Goal: Task Accomplishment & Management: Manage account settings

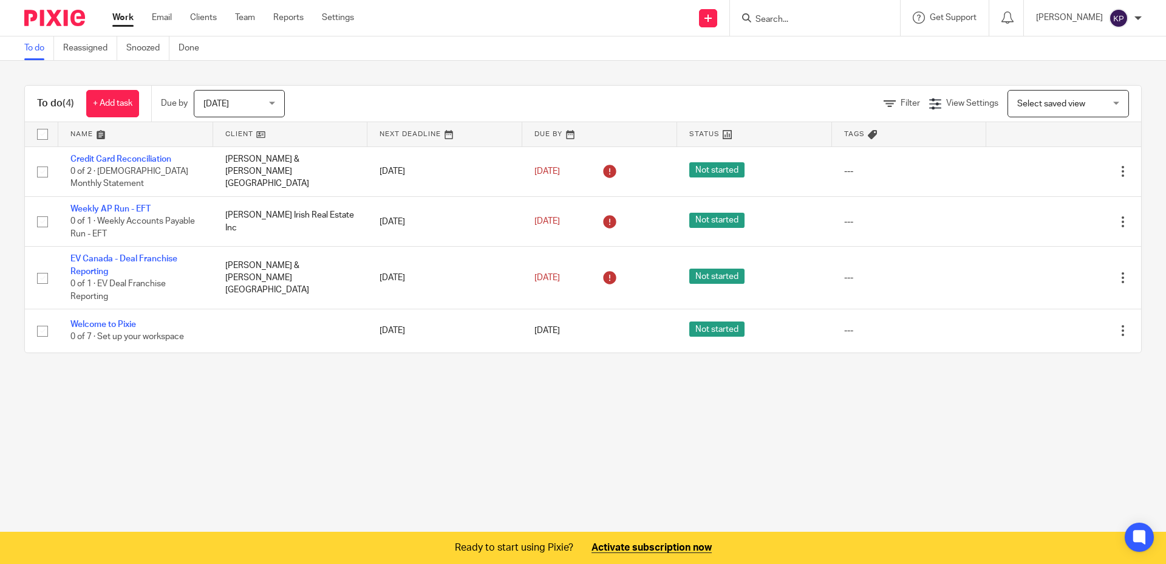
click at [343, 39] on div "To do Reassigned Snoozed Done" at bounding box center [583, 48] width 1166 height 24
click at [343, 21] on link "Settings" at bounding box center [338, 18] width 32 height 12
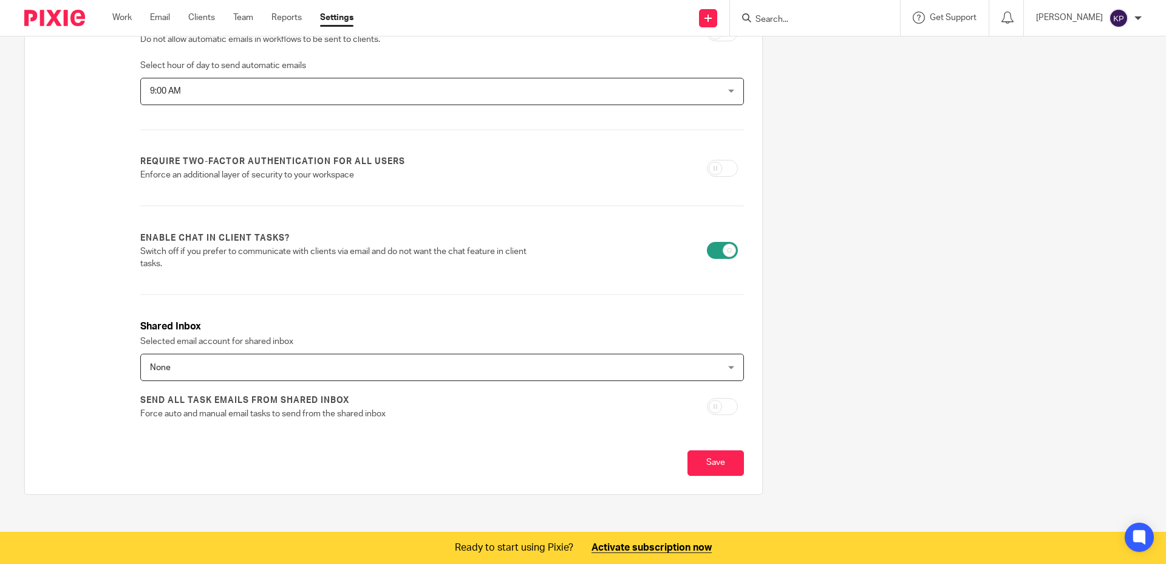
scroll to position [328, 0]
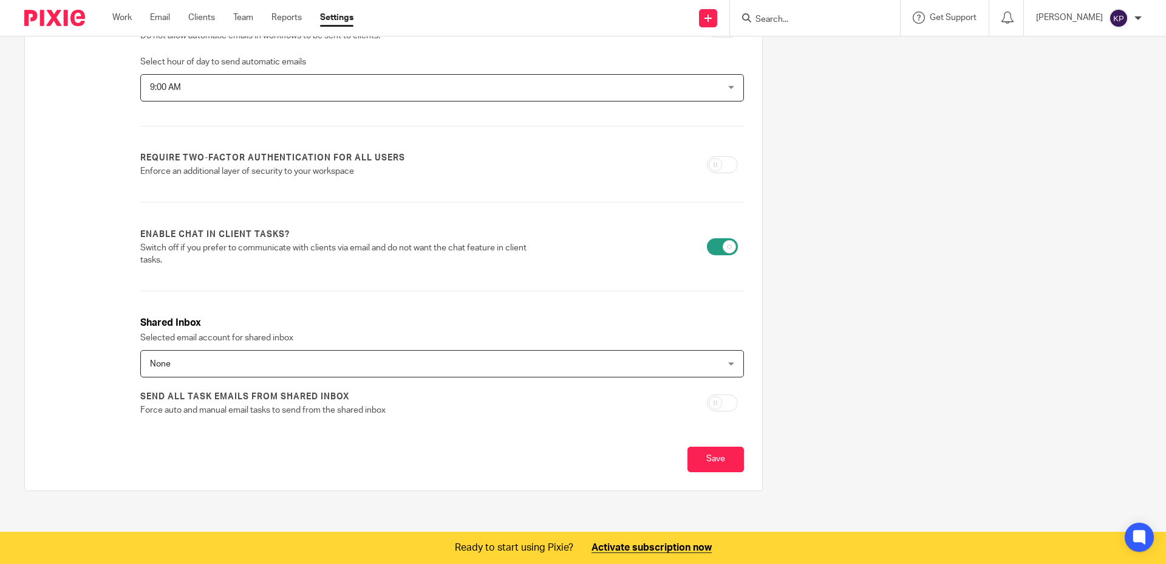
click at [710, 396] on input "checkbox" at bounding box center [722, 402] width 31 height 17
checkbox input "true"
click at [720, 357] on div "None None" at bounding box center [442, 363] width 604 height 27
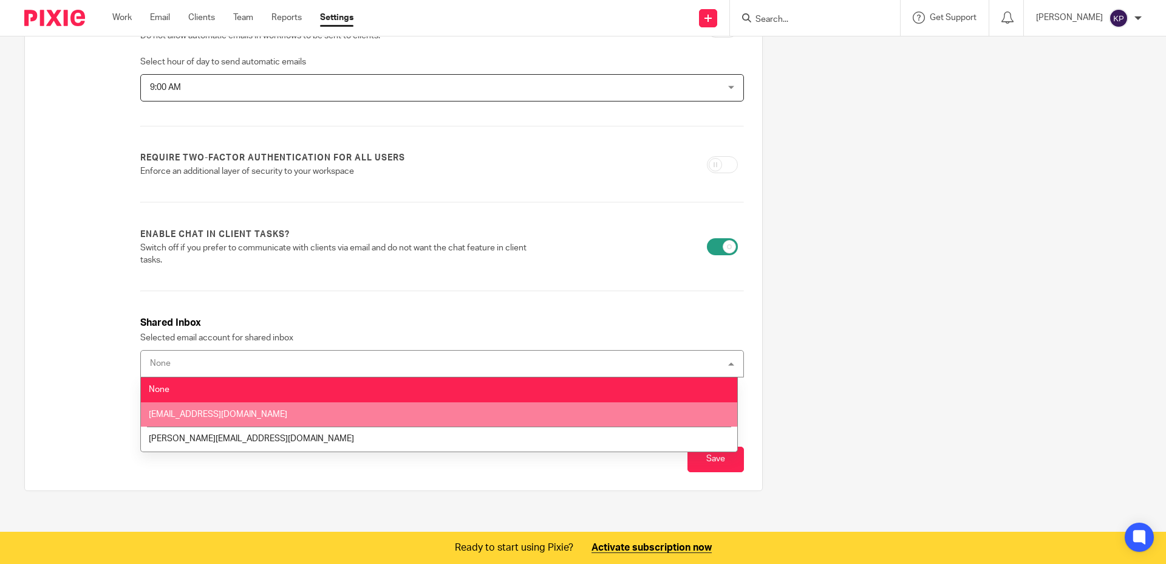
click at [332, 412] on li "[EMAIL_ADDRESS][DOMAIN_NAME]" at bounding box center [439, 414] width 597 height 25
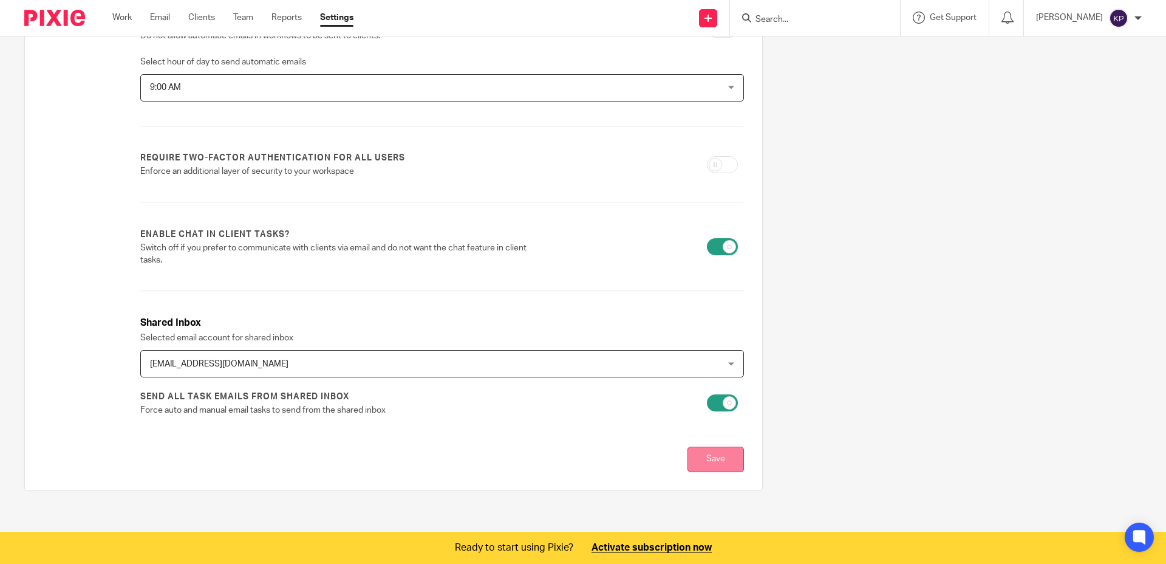
click at [694, 463] on input "Save" at bounding box center [716, 459] width 56 height 26
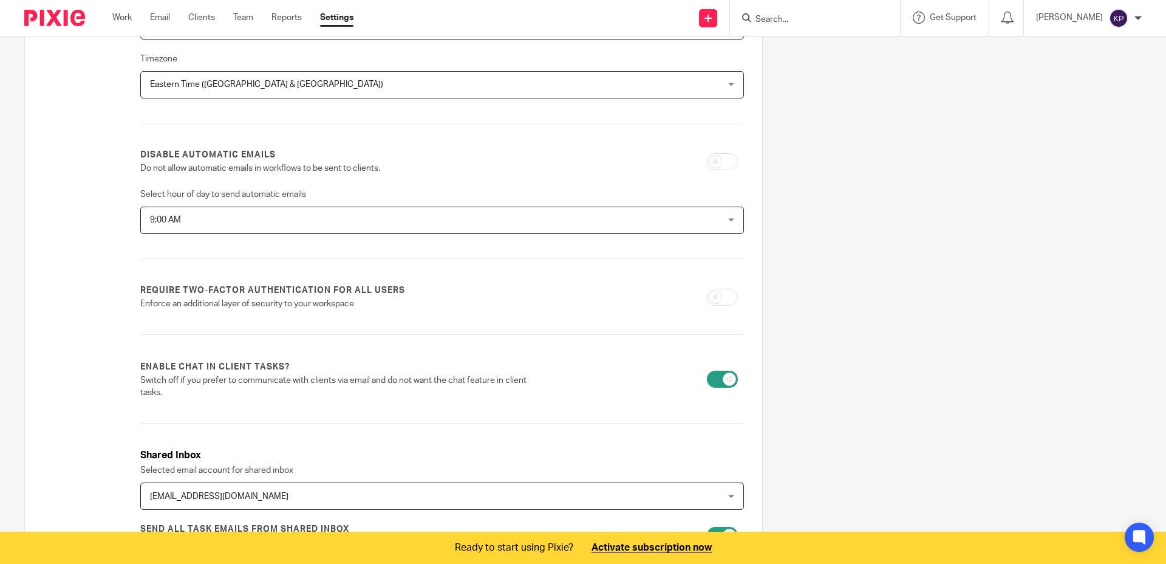
click at [711, 300] on input "checkbox" at bounding box center [722, 297] width 31 height 17
checkbox input "true"
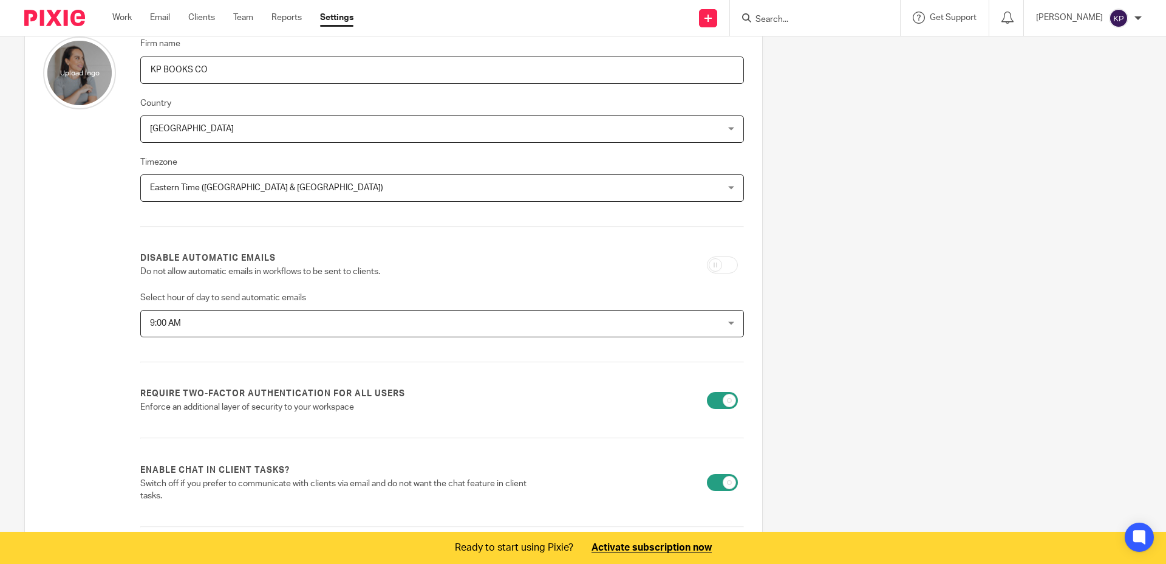
click at [708, 268] on input "checkbox" at bounding box center [722, 264] width 31 height 17
checkbox input "true"
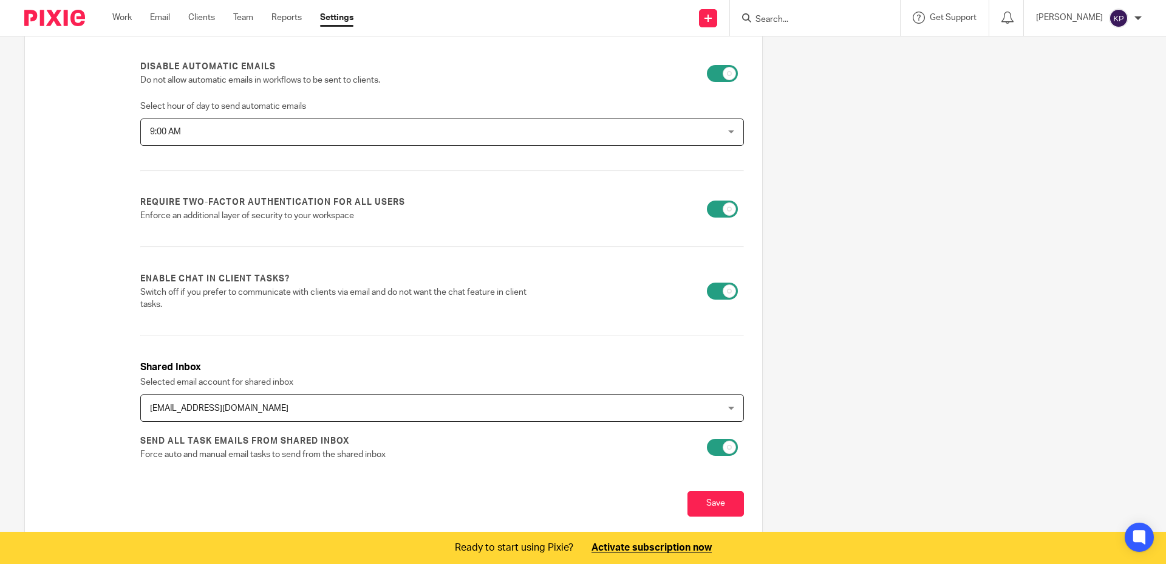
scroll to position [328, 0]
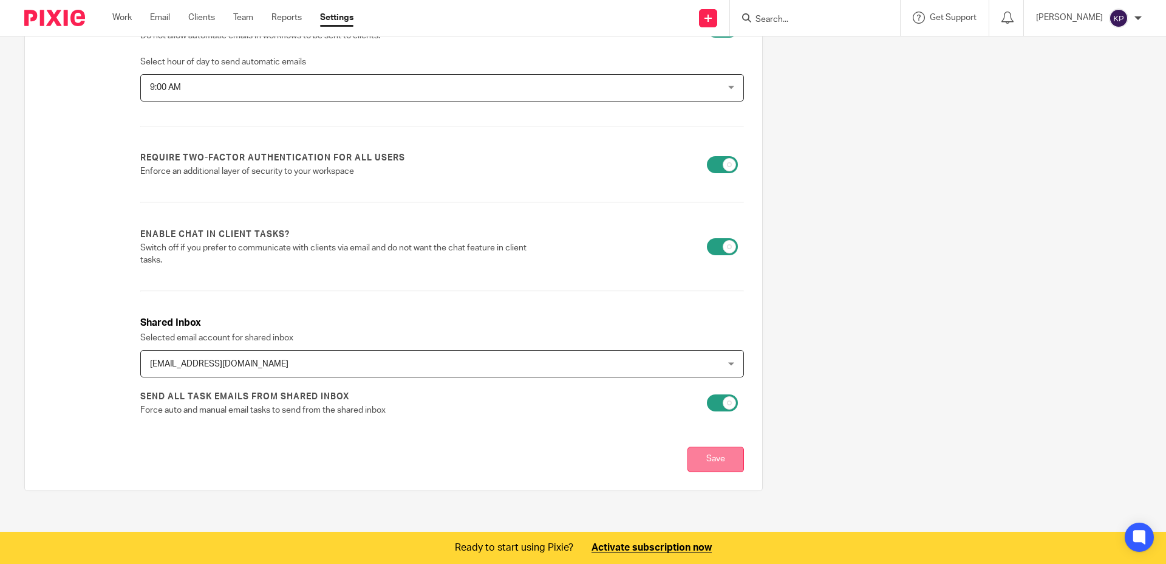
click at [708, 459] on input "Save" at bounding box center [716, 459] width 56 height 26
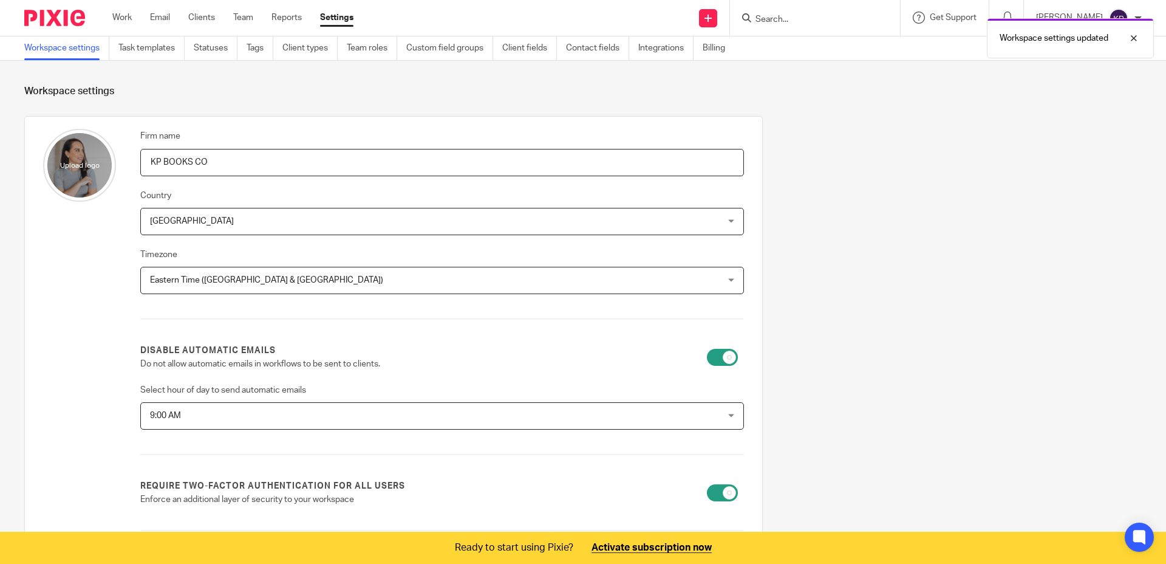
click at [133, 18] on ul "Work Email Clients Team Reports Settings" at bounding box center [241, 18] width 259 height 12
click at [128, 17] on link "Work" at bounding box center [121, 18] width 19 height 12
click at [152, 16] on link "Email" at bounding box center [160, 18] width 20 height 12
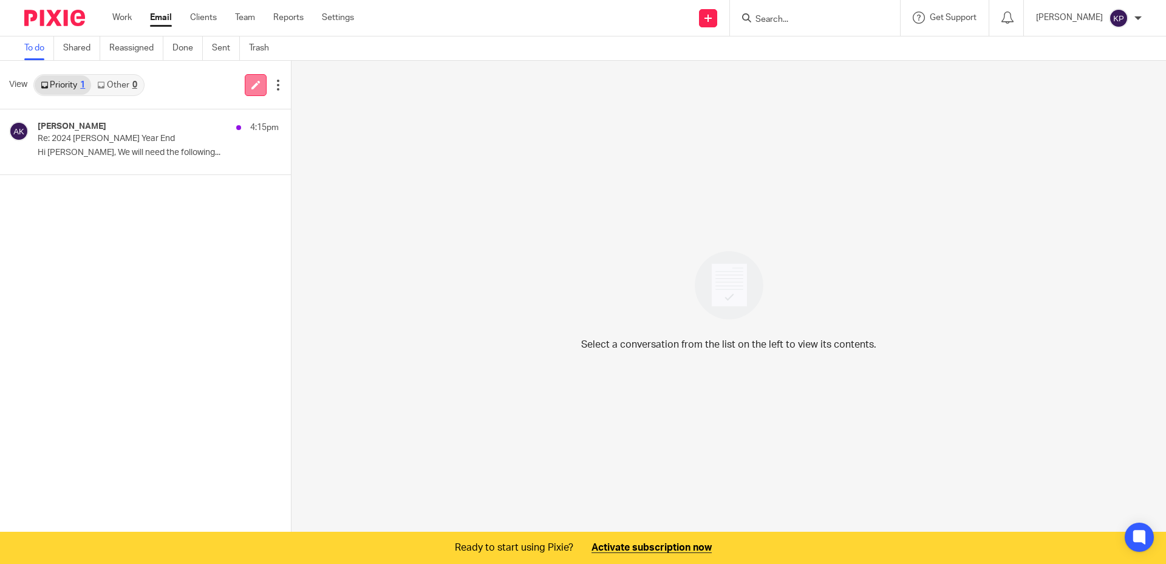
click at [250, 92] on link at bounding box center [256, 85] width 22 height 22
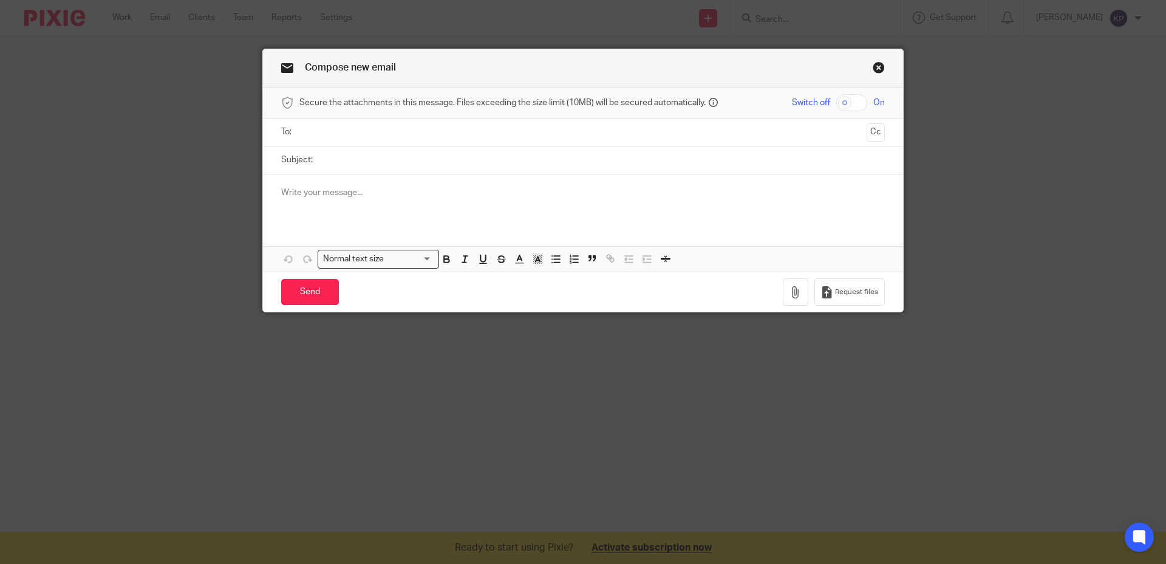
click at [513, 132] on input "text" at bounding box center [583, 132] width 558 height 14
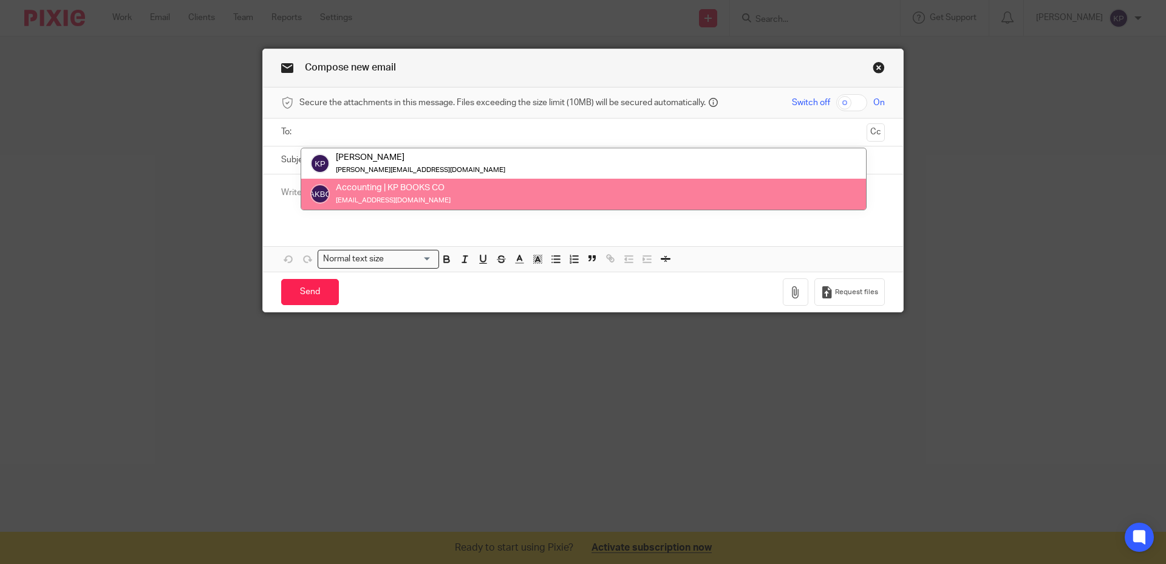
click at [813, 58] on div "Compose new email" at bounding box center [583, 68] width 640 height 38
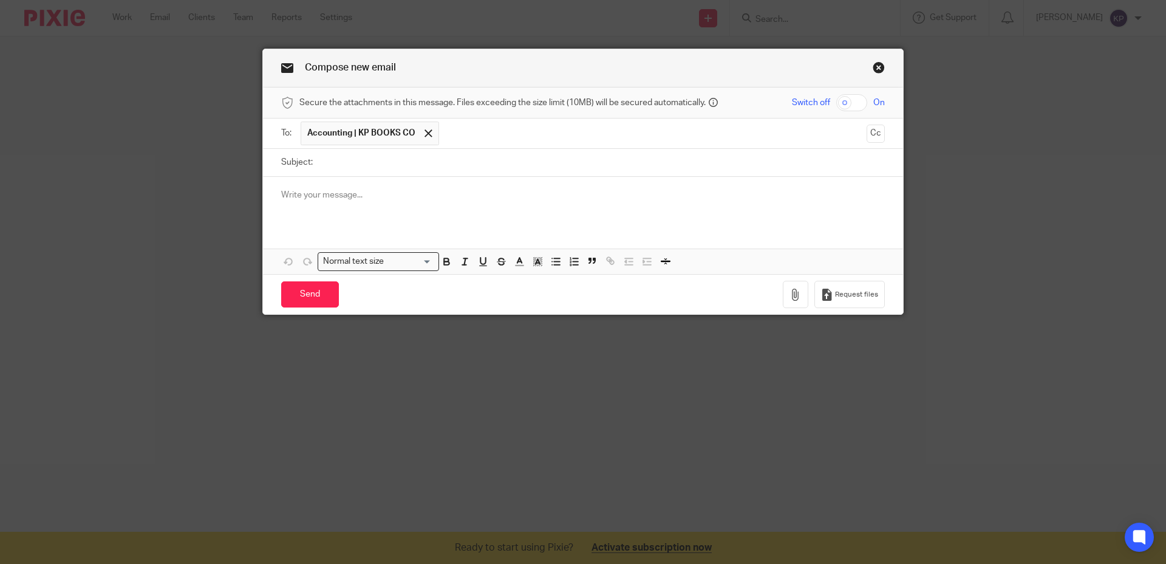
click at [839, 101] on input "checkbox" at bounding box center [851, 102] width 31 height 17
checkbox input "true"
click at [874, 67] on link "Close this dialog window" at bounding box center [879, 69] width 12 height 16
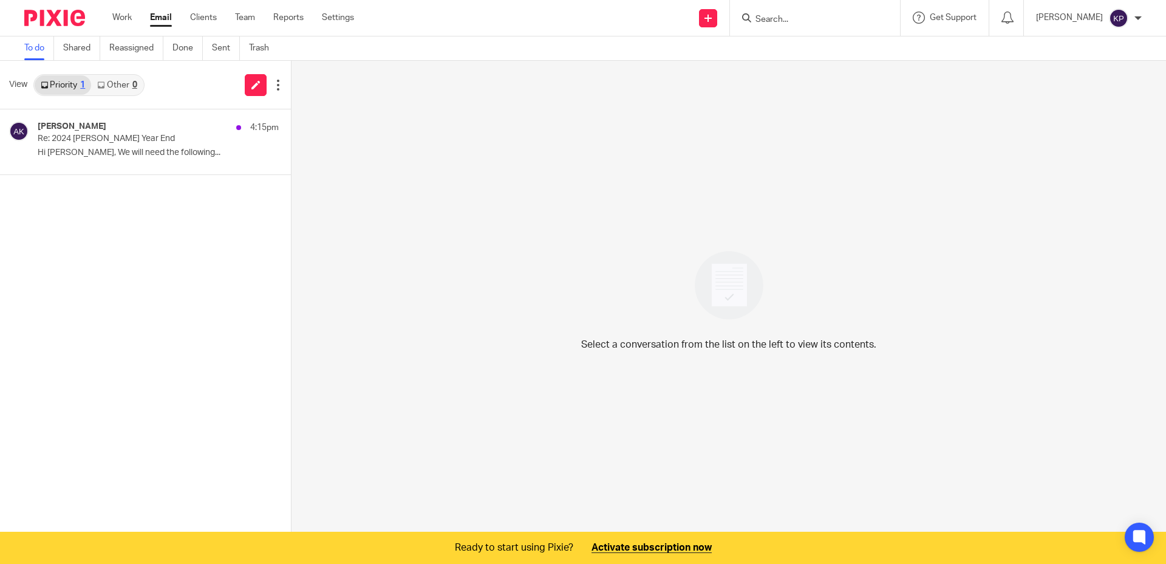
click at [152, 321] on div "Ashley Kloepfer 4:15pm Re: 2024 Springate-Renaud Year End Hi Kelly, We will nee…" at bounding box center [145, 321] width 291 height 424
click at [109, 87] on link "Other 0" at bounding box center [117, 84] width 52 height 19
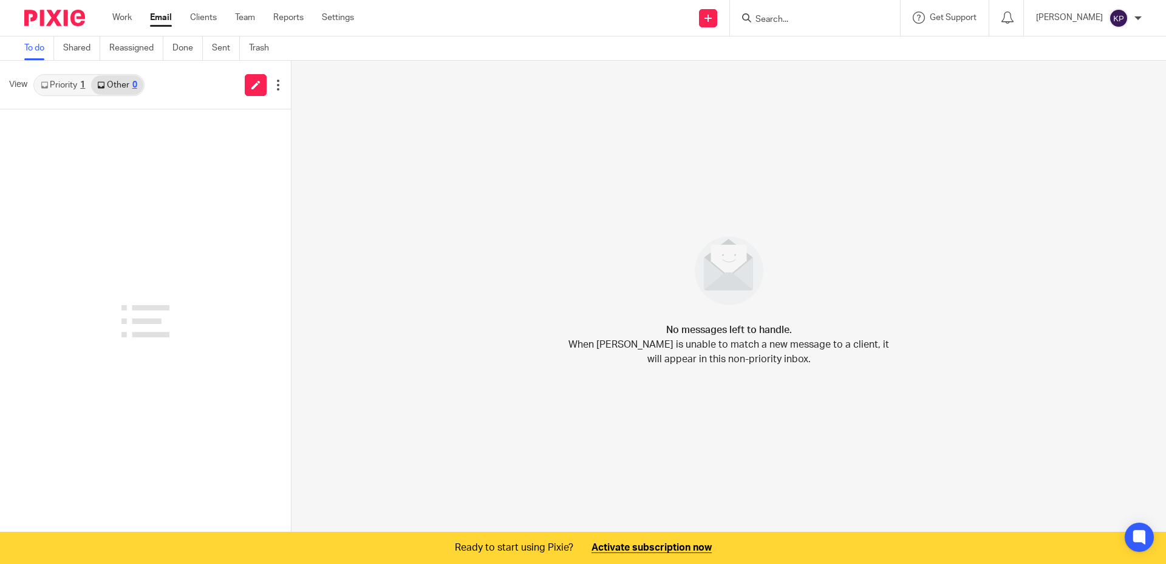
click at [56, 87] on link "Priority 1" at bounding box center [63, 84] width 56 height 19
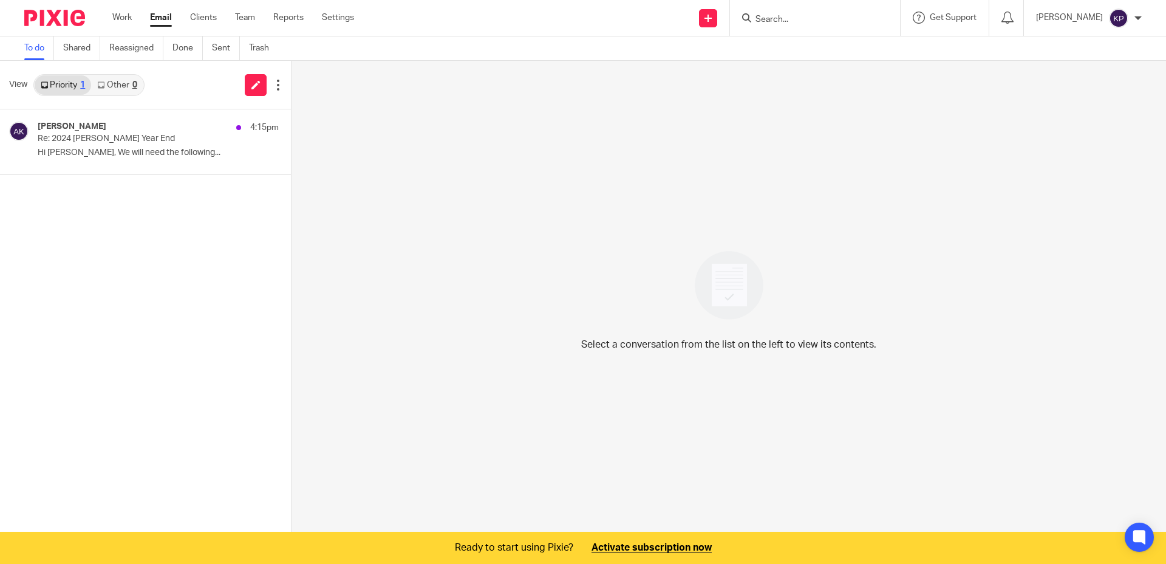
click at [182, 284] on div "Ashley Kloepfer 4:15pm Re: 2024 Springate-Renaud Year End Hi Kelly, We will nee…" at bounding box center [145, 321] width 291 height 424
click at [352, 15] on link "Settings" at bounding box center [338, 18] width 32 height 12
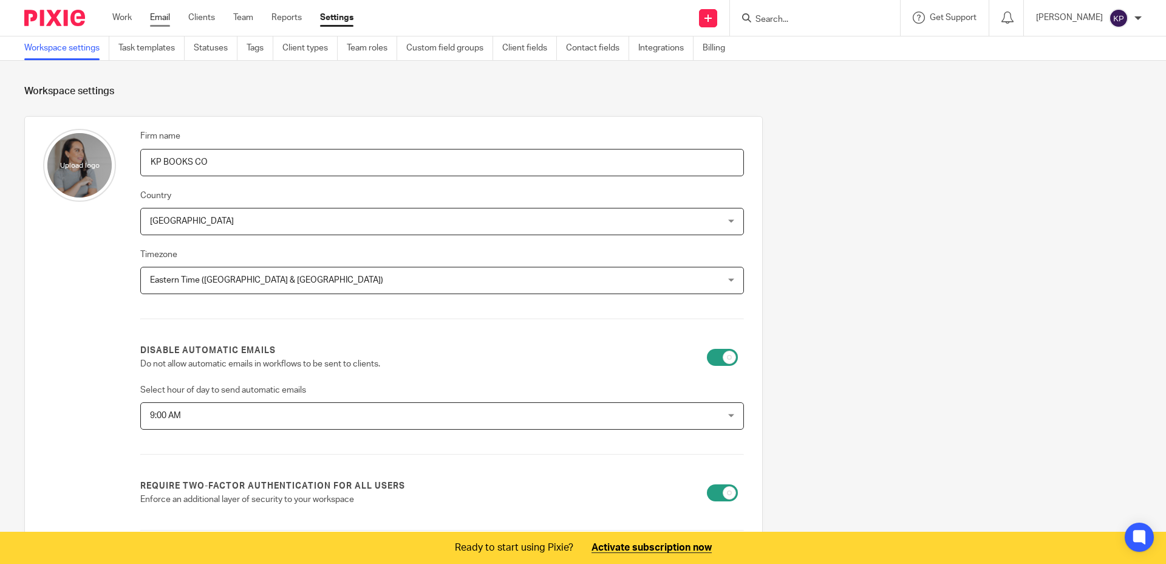
click at [168, 22] on link "Email" at bounding box center [160, 18] width 20 height 12
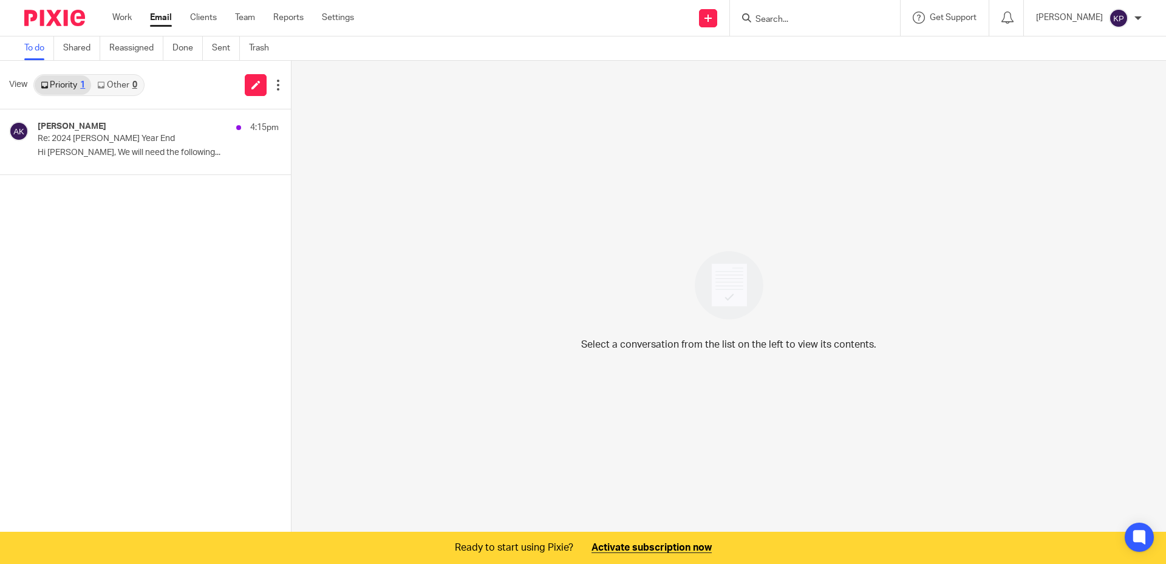
click at [241, 87] on div "View Priority 1 Other 0" at bounding box center [145, 85] width 291 height 49
click at [247, 87] on link at bounding box center [256, 85] width 22 height 22
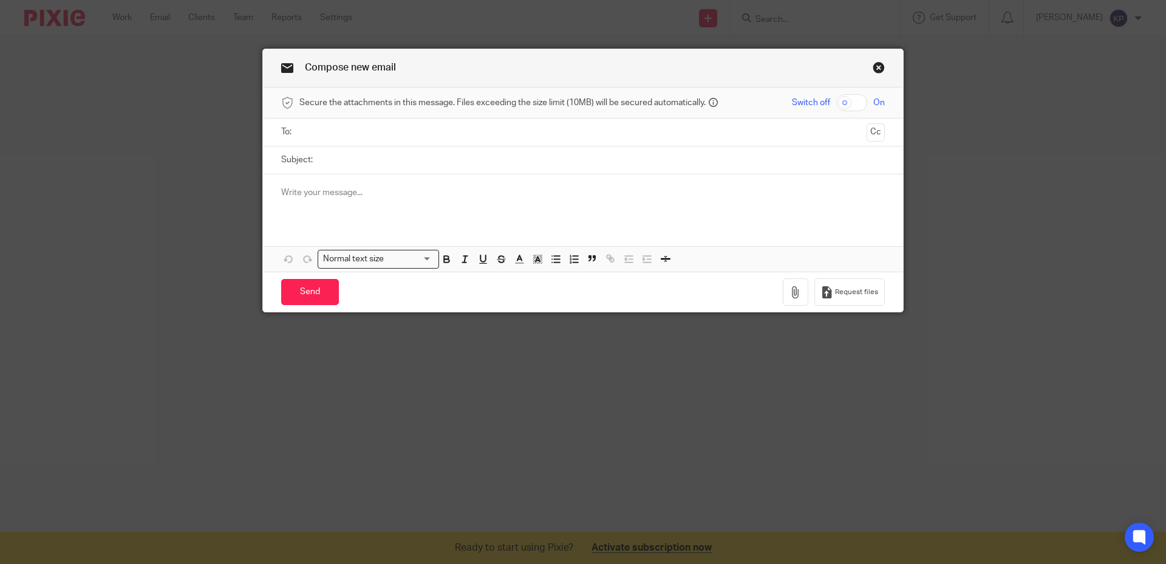
click at [415, 134] on input "text" at bounding box center [583, 132] width 558 height 14
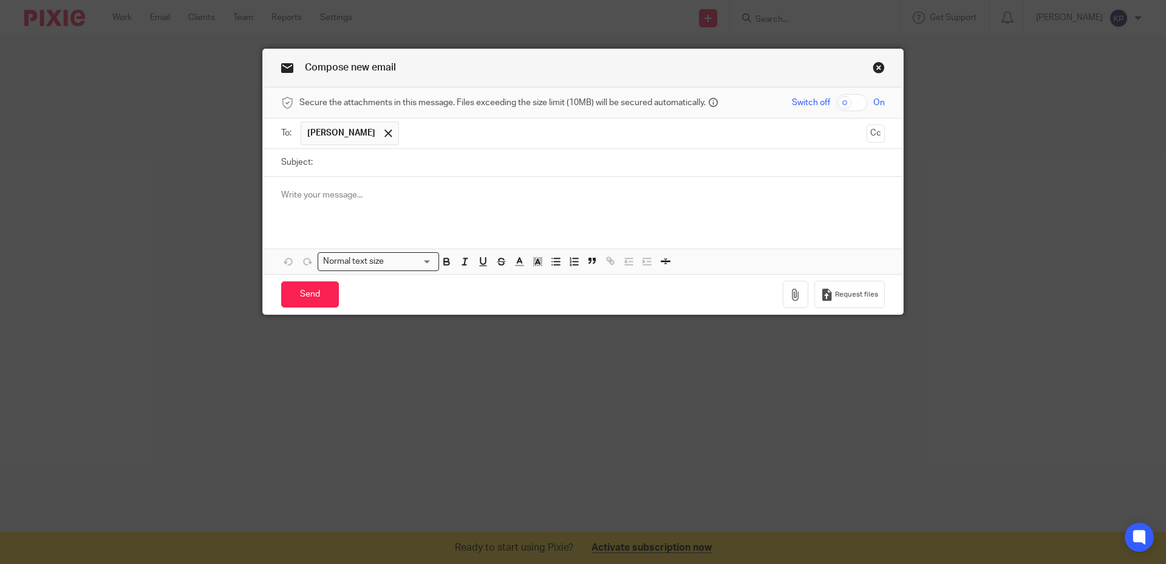
click at [370, 173] on input "Subject:" at bounding box center [602, 162] width 566 height 27
type input "testing email from shared inbox"
click at [329, 304] on input "Send" at bounding box center [310, 294] width 58 height 26
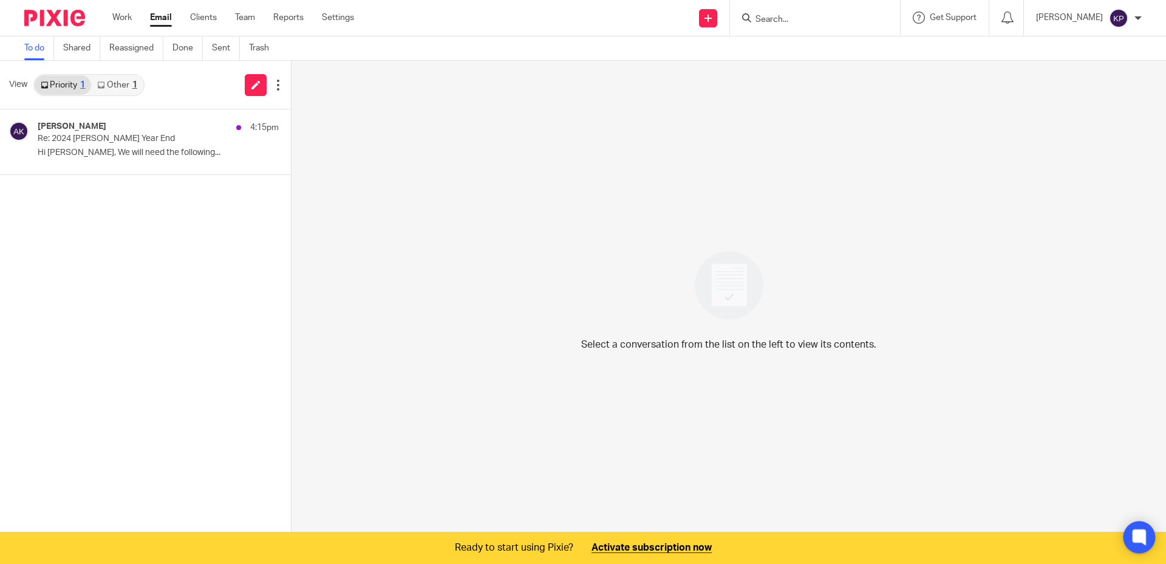
click at [1140, 542] on icon at bounding box center [1140, 537] width 20 height 20
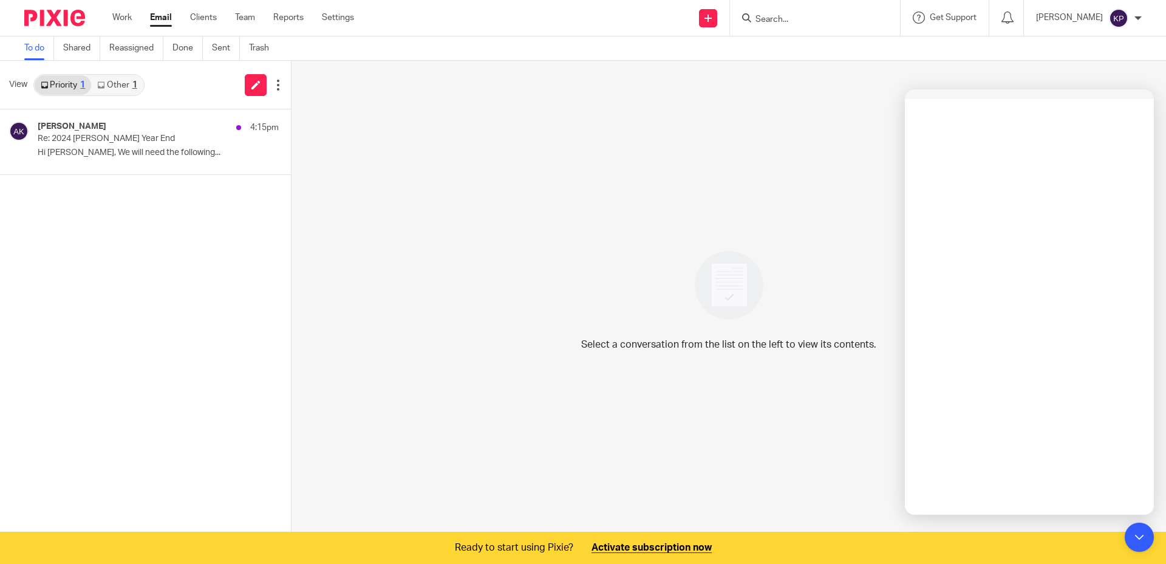
click at [118, 82] on link "Other 1" at bounding box center [117, 84] width 52 height 19
click at [99, 143] on p "testing email from shared inbox" at bounding box center [120, 139] width 164 height 10
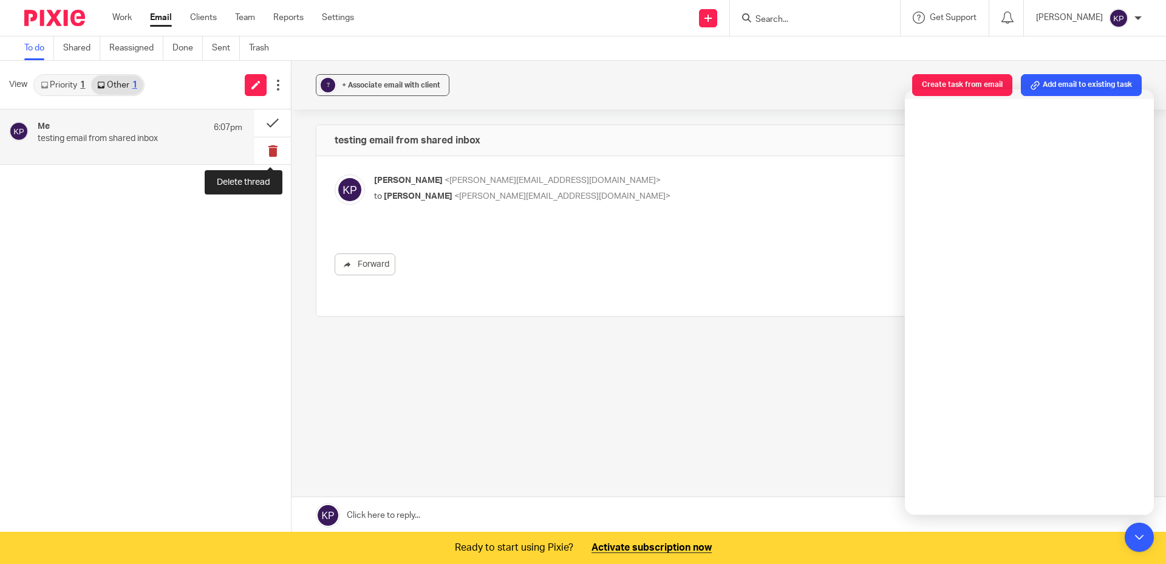
click at [268, 146] on button at bounding box center [273, 150] width 36 height 27
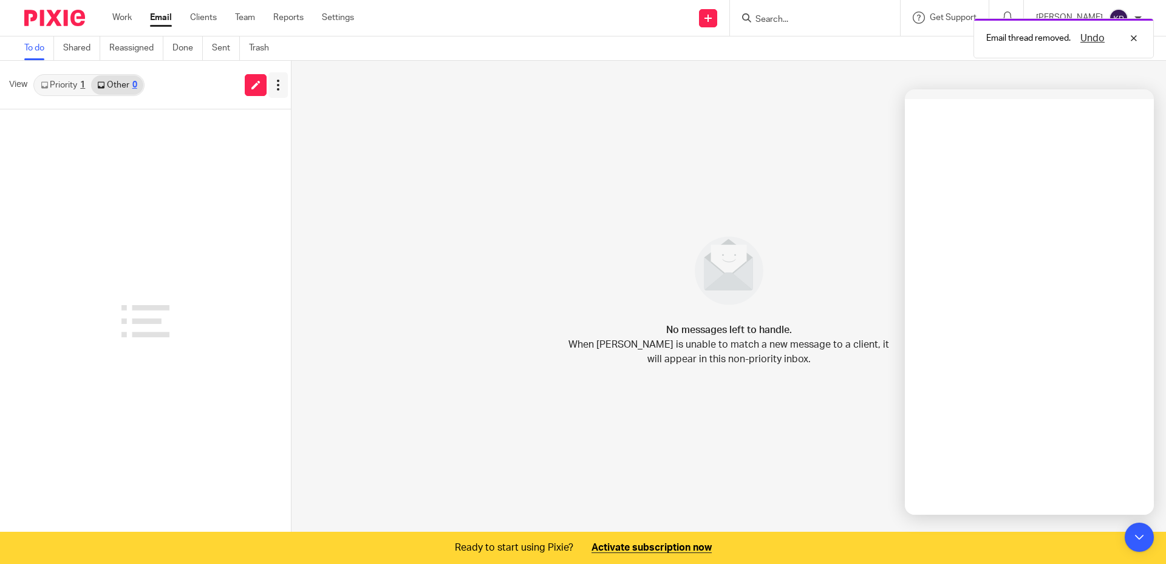
click at [272, 89] on icon at bounding box center [278, 85] width 12 height 12
click at [177, 81] on div "View Priority 1 Other 0 Clear priority inbox Clear other inbox" at bounding box center [145, 85] width 291 height 49
click at [177, 82] on div "View Priority 1 Other 0" at bounding box center [145, 85] width 291 height 49
click at [77, 41] on link "Shared" at bounding box center [81, 48] width 37 height 24
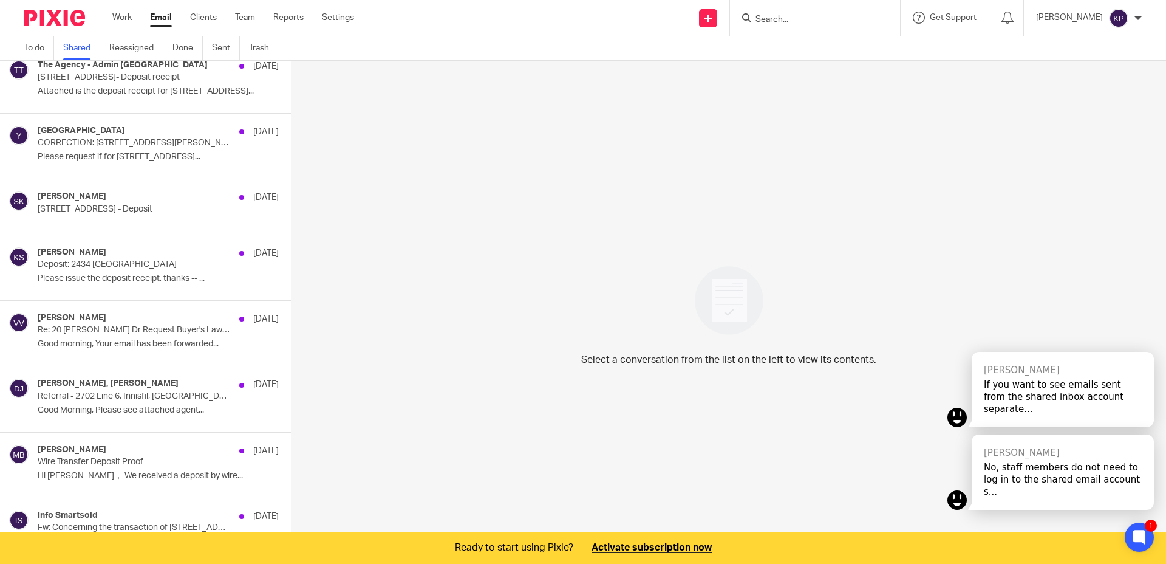
scroll to position [967, 0]
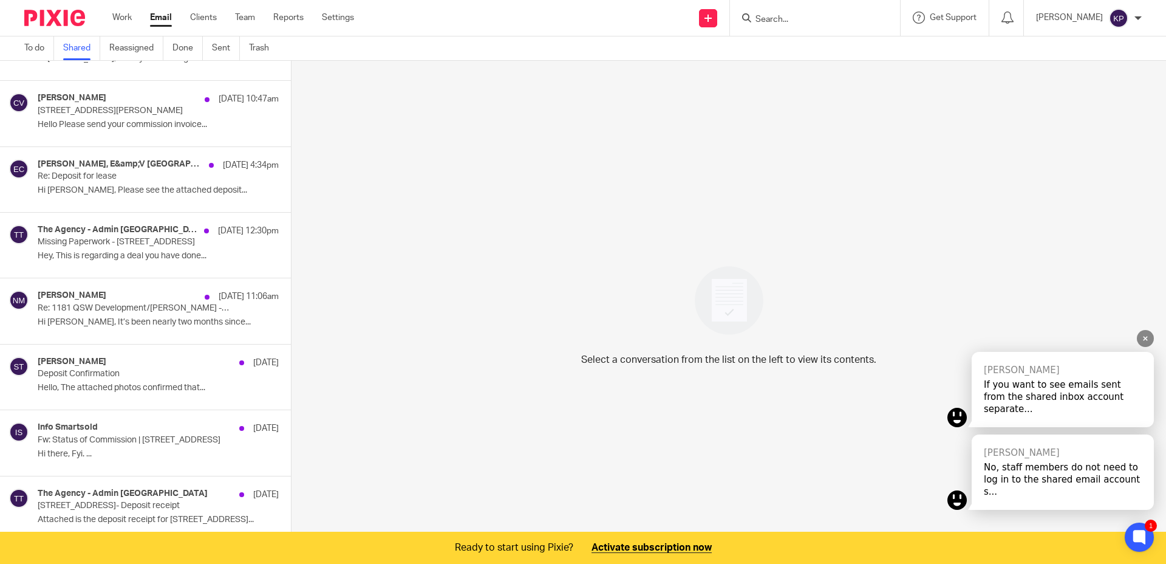
click at [1035, 498] on div "[PERSON_NAME] No, staff members do not need to log in to the shared email accou…" at bounding box center [1063, 471] width 182 height 75
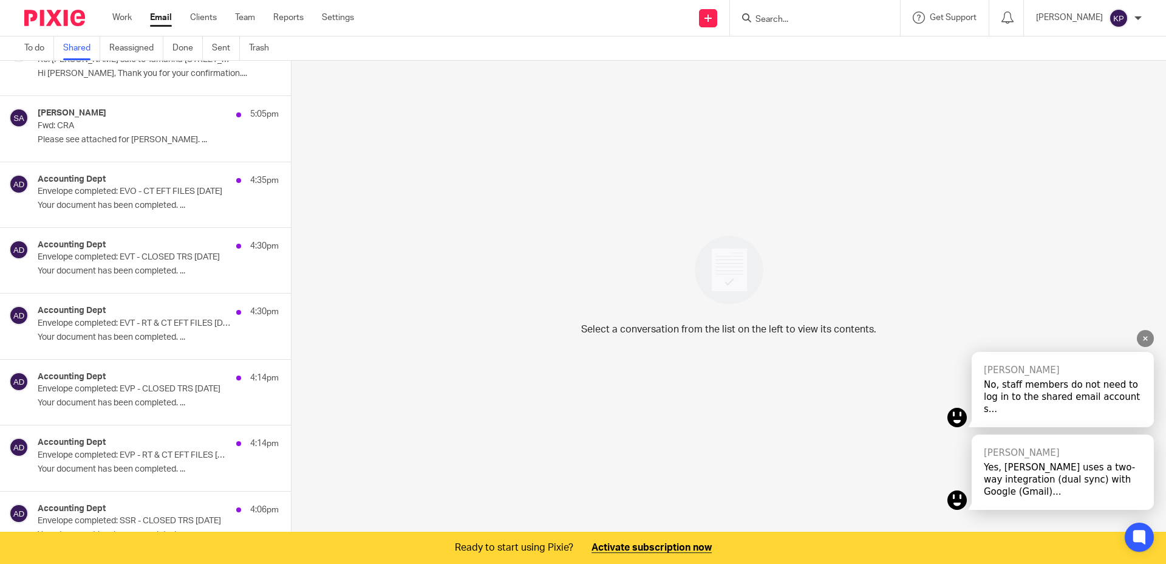
scroll to position [0, 0]
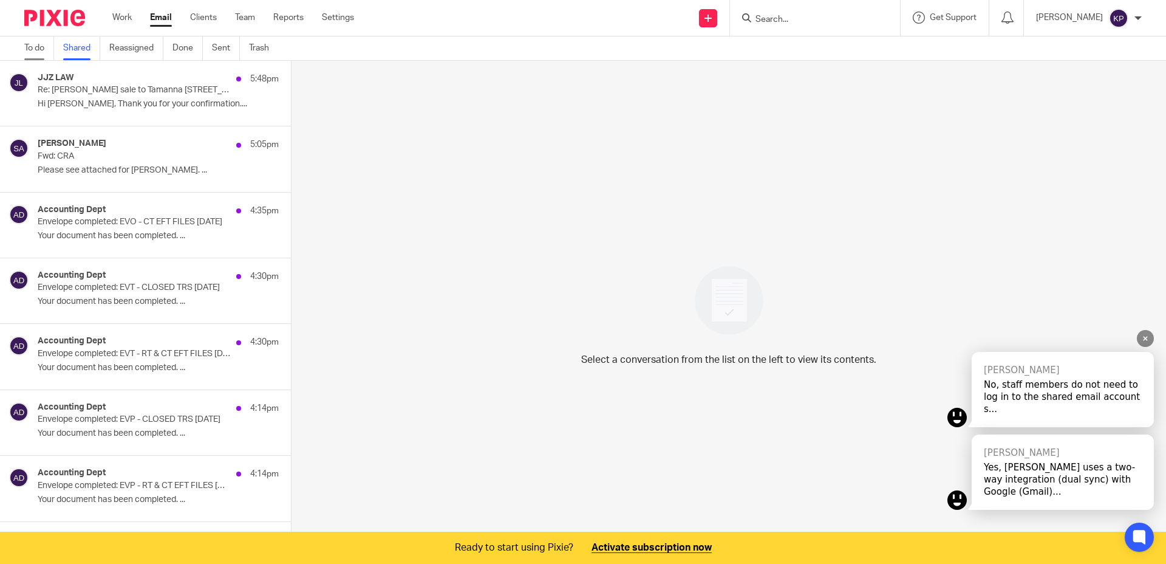
click at [26, 50] on link "To do" at bounding box center [39, 48] width 30 height 24
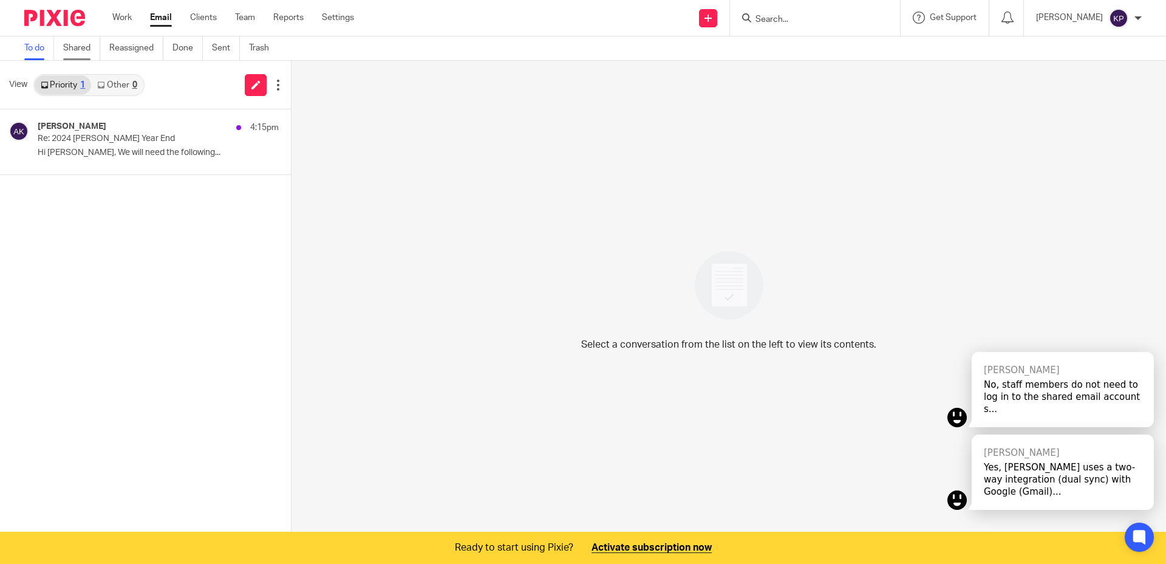
click at [80, 47] on link "Shared" at bounding box center [81, 48] width 37 height 24
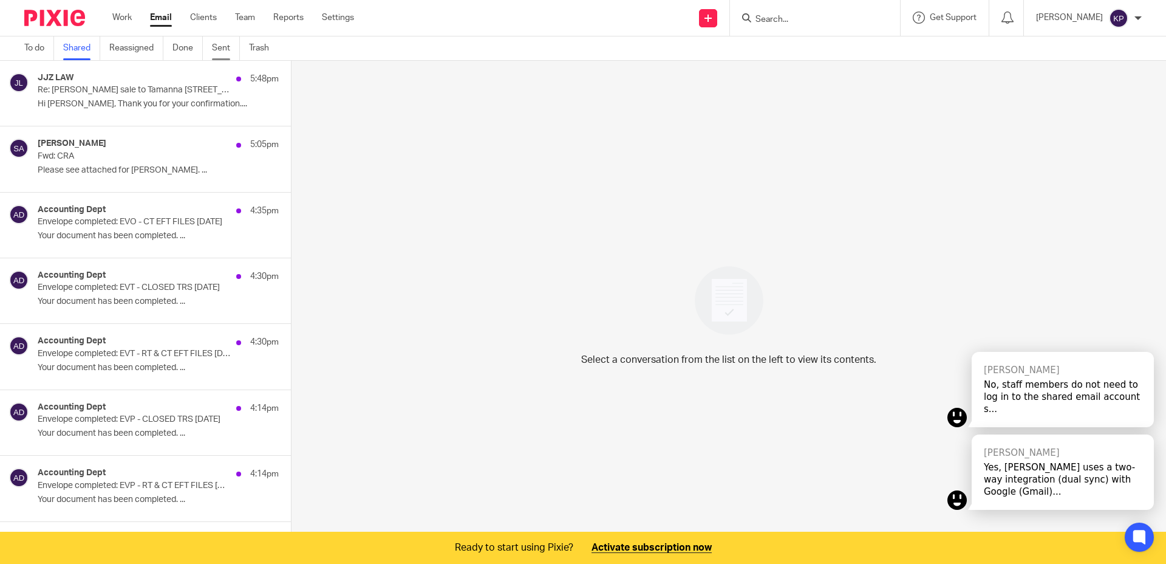
click at [217, 50] on link "Sent" at bounding box center [226, 48] width 28 height 24
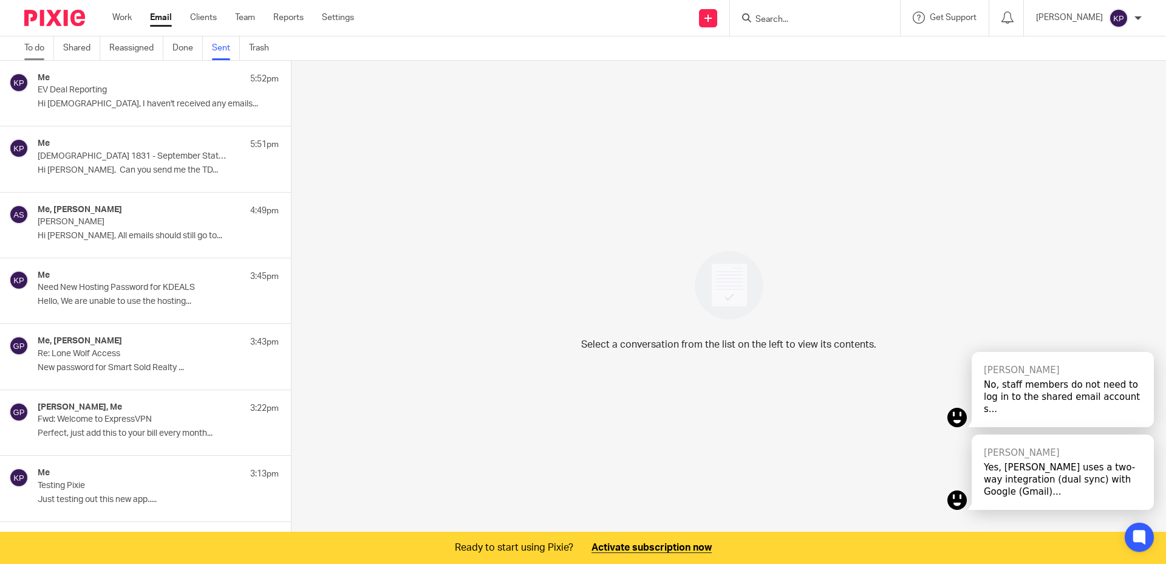
click at [42, 50] on link "To do" at bounding box center [39, 48] width 30 height 24
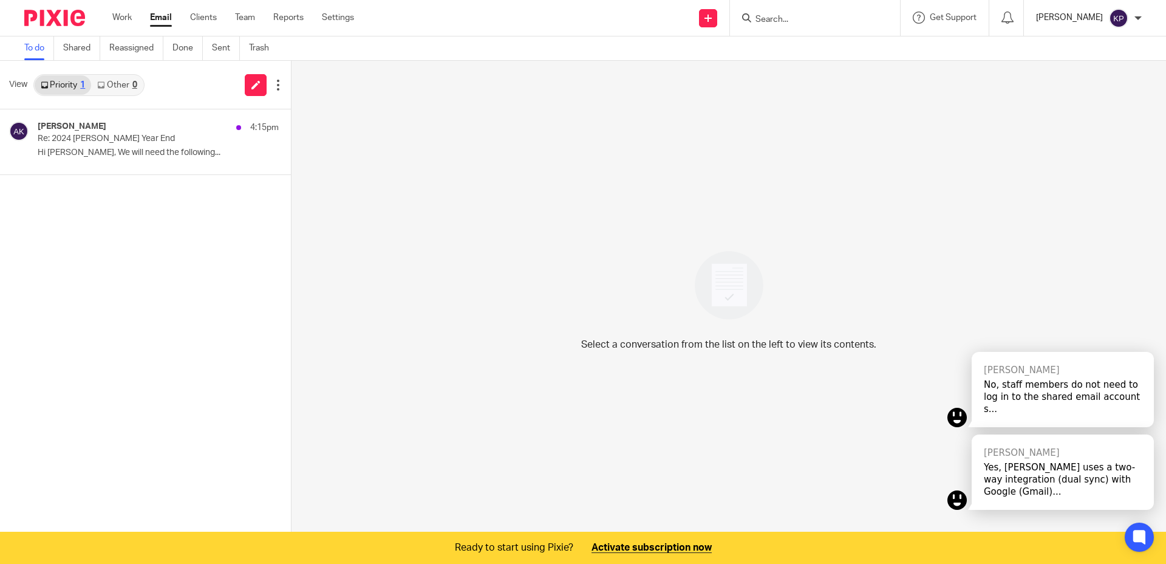
click at [1059, 22] on p "[PERSON_NAME]" at bounding box center [1069, 18] width 67 height 12
click at [1077, 70] on span "Email integration" at bounding box center [1103, 66] width 63 height 9
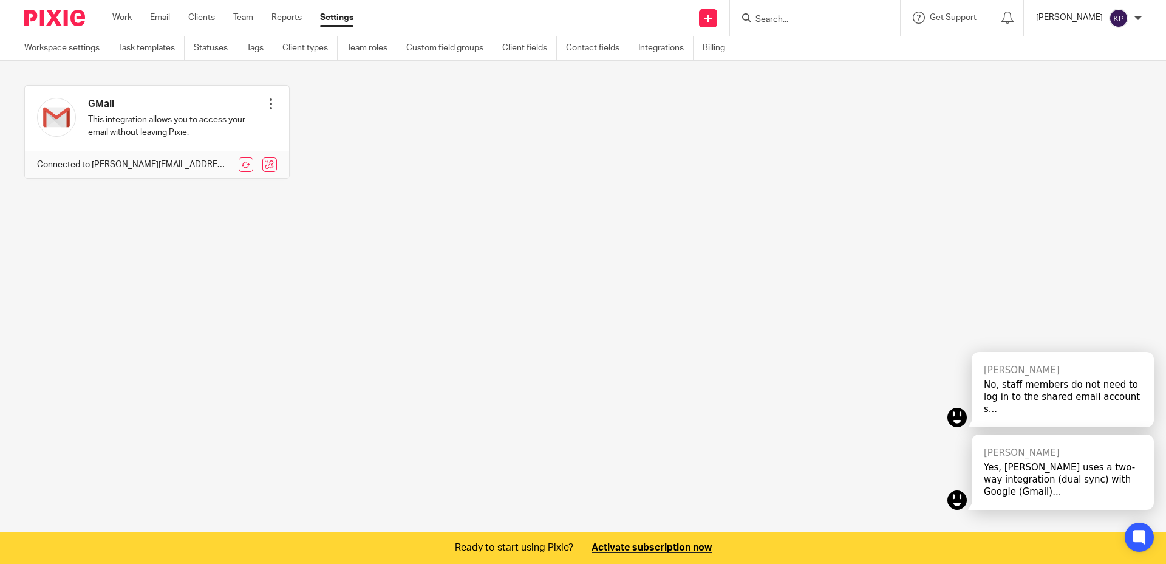
click at [1099, 19] on p "[PERSON_NAME]" at bounding box center [1069, 18] width 67 height 12
click at [1083, 87] on span "Logout" at bounding box center [1085, 84] width 27 height 9
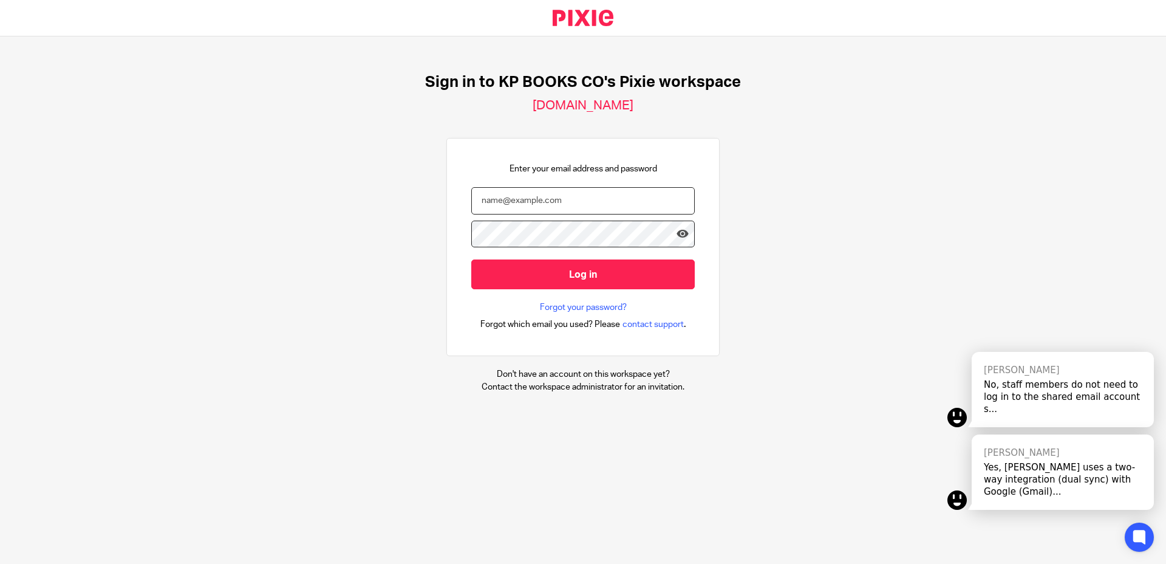
click at [584, 195] on input "email" at bounding box center [583, 200] width 224 height 27
type input "[EMAIL_ADDRESS][DOMAIN_NAME]"
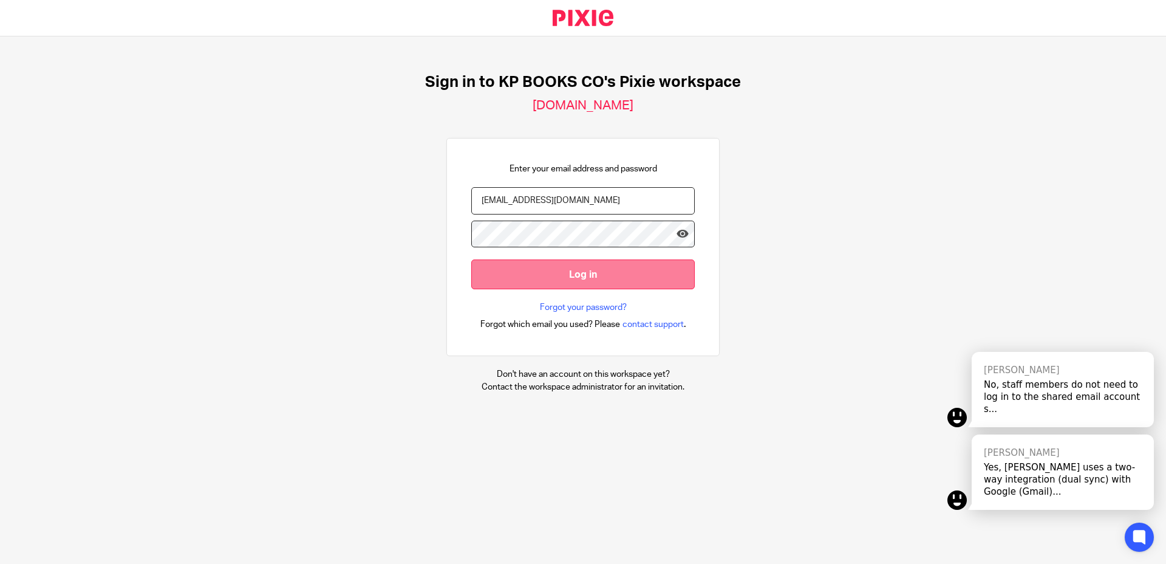
click at [569, 273] on input "Log in" at bounding box center [583, 274] width 224 height 30
